Goal: Information Seeking & Learning: Learn about a topic

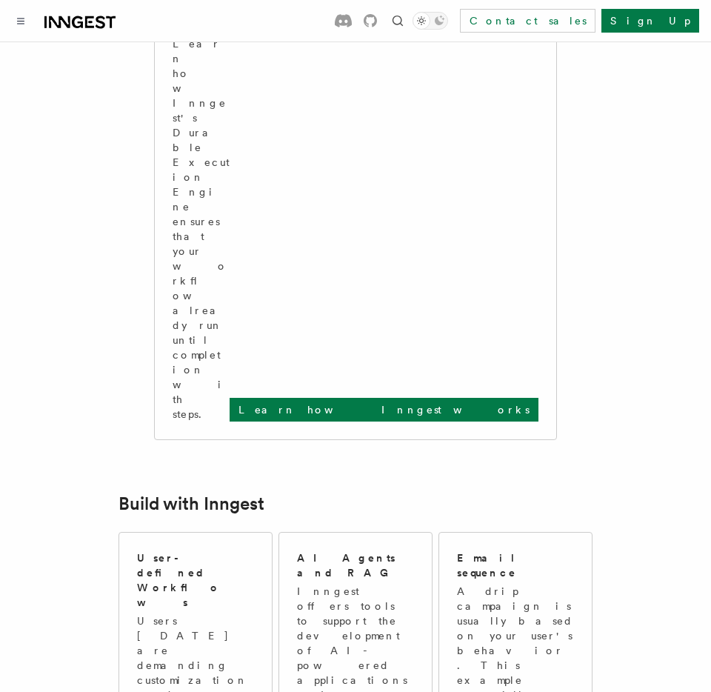
click at [656, 217] on article "Inngest Documentation Inngest is an event-driven durable execution platform tha…" at bounding box center [356, 685] width 676 height 2697
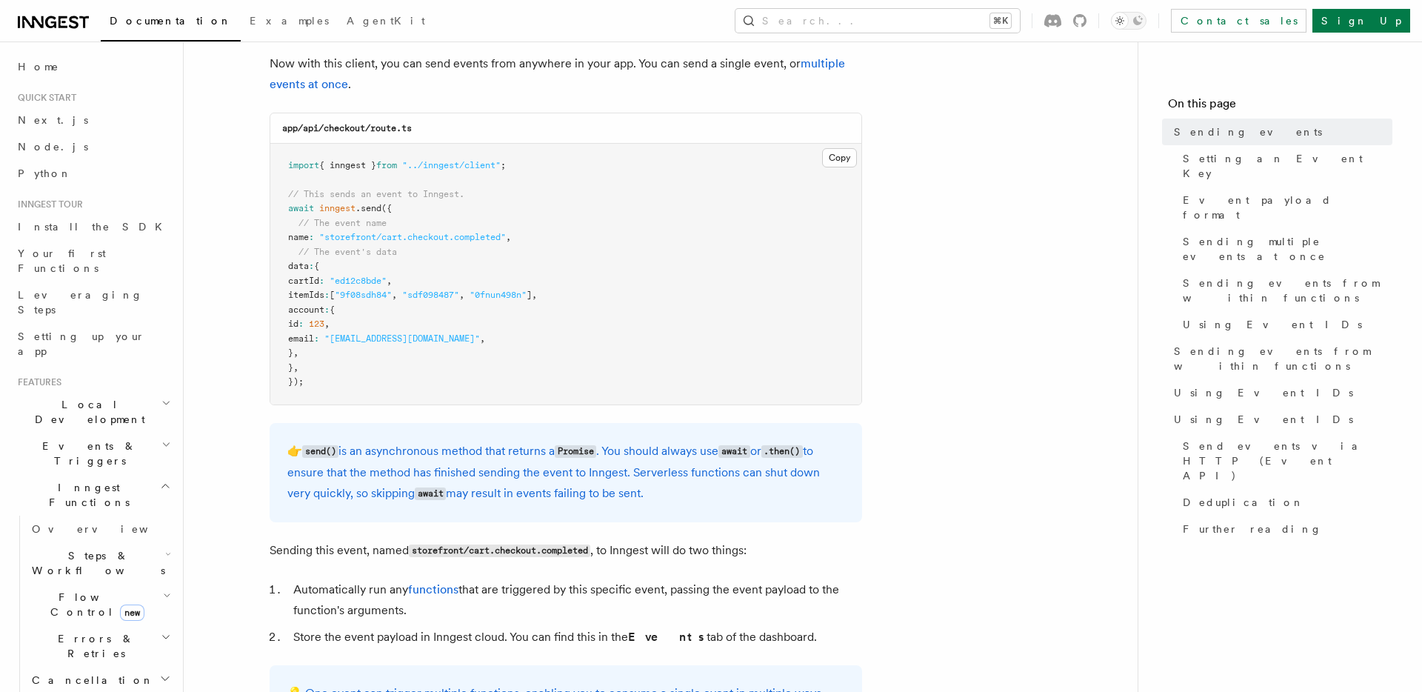
scroll to position [362, 0]
